Goal: Task Accomplishment & Management: Manage account settings

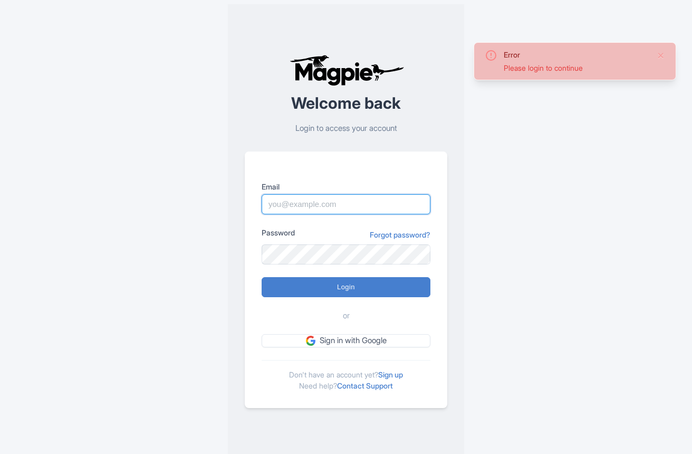
type input "[EMAIL_ADDRESS][DOMAIN_NAME]"
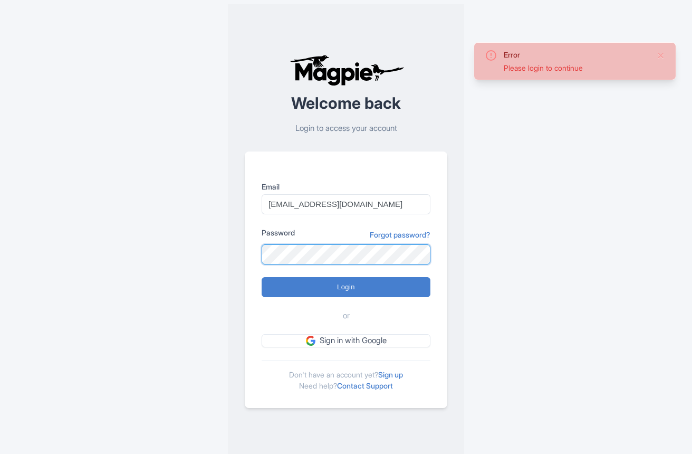
click at [346, 287] on input "Login" at bounding box center [346, 287] width 169 height 20
type input "Logging in..."
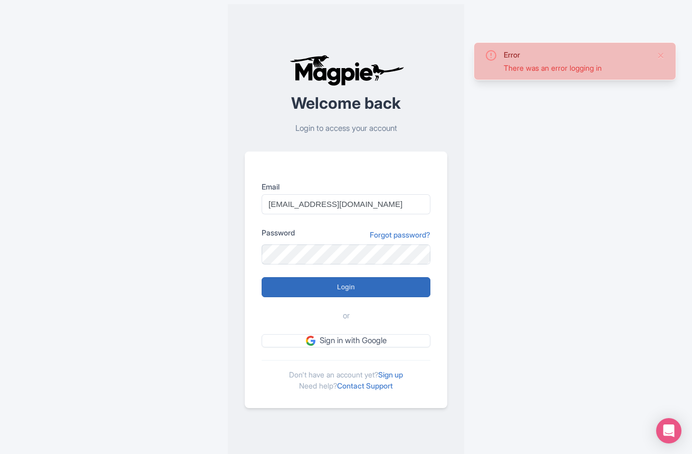
click at [356, 289] on input "Login" at bounding box center [346, 287] width 169 height 20
type input "Logging in..."
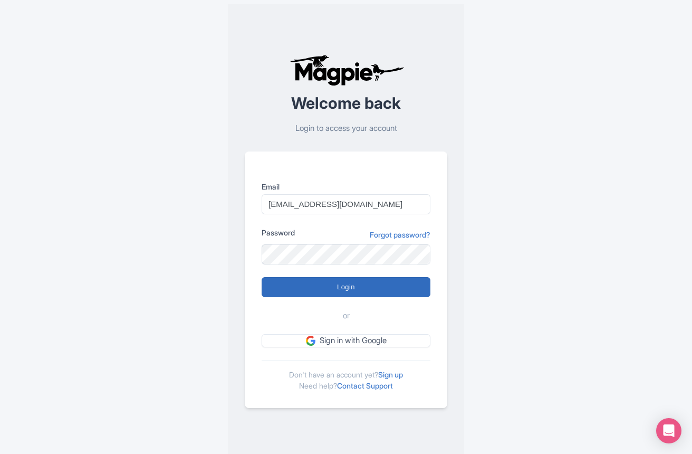
click at [302, 284] on input "Login" at bounding box center [346, 287] width 169 height 20
type input "Logging in..."
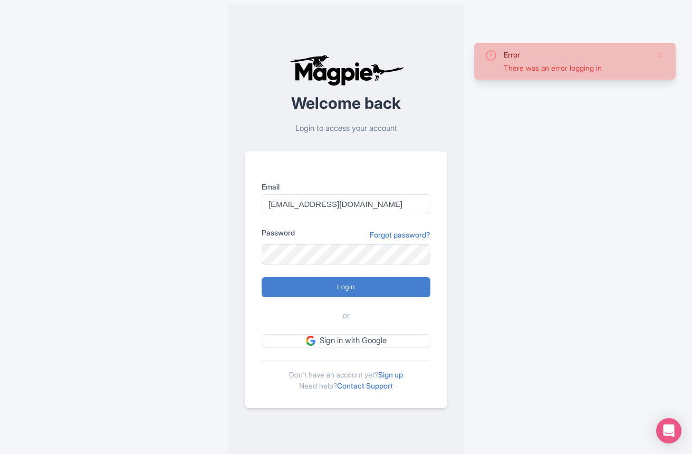
click at [563, 187] on div "Error There was an error logging in Welcome back Login to access your account E…" at bounding box center [345, 231] width 675 height 462
